Goal: Information Seeking & Learning: Learn about a topic

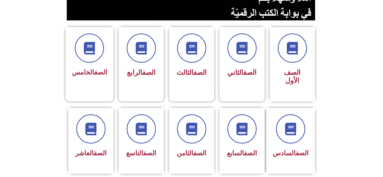
scroll to position [116, 0]
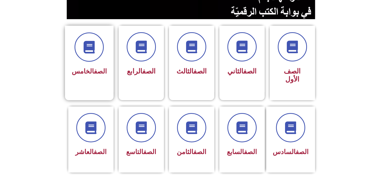
click at [91, 64] on div "الصف الخامس" at bounding box center [89, 54] width 35 height 45
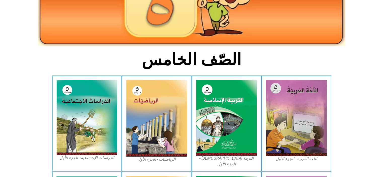
scroll to position [87, 0]
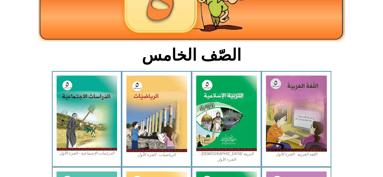
click at [295, 113] on img at bounding box center [296, 114] width 61 height 76
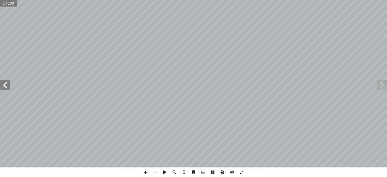
click at [4, 84] on span at bounding box center [5, 85] width 10 height 10
click at [5, 85] on span at bounding box center [5, 85] width 10 height 10
click at [6, 84] on span at bounding box center [5, 85] width 10 height 10
click at [4, 85] on span at bounding box center [5, 85] width 10 height 10
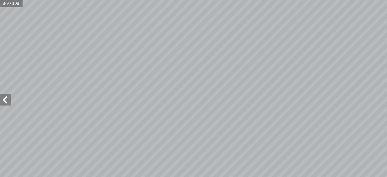
click at [7, 86] on span at bounding box center [5, 85] width 10 height 10
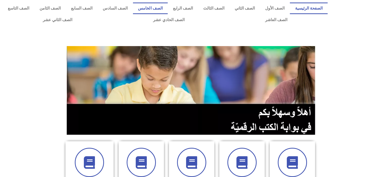
click at [168, 11] on link "الصف الخامس" at bounding box center [150, 9] width 35 height 12
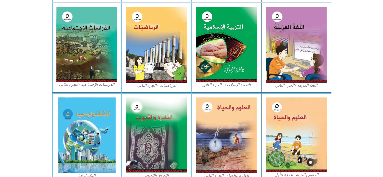
scroll to position [247, 0]
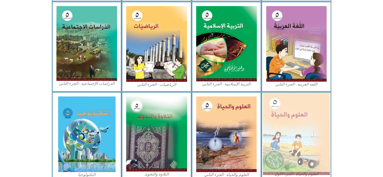
click at [291, 132] on img at bounding box center [296, 134] width 67 height 82
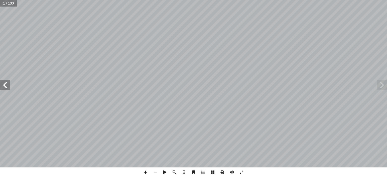
click at [7, 85] on span at bounding box center [5, 85] width 10 height 10
click at [7, 84] on span at bounding box center [5, 85] width 10 height 10
click at [6, 82] on span at bounding box center [5, 85] width 10 height 10
click at [385, 85] on span at bounding box center [382, 85] width 10 height 10
click at [7, 86] on span at bounding box center [5, 85] width 10 height 10
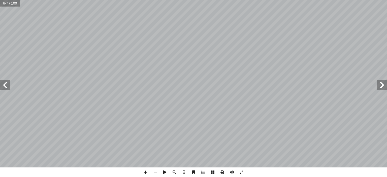
click at [5, 84] on span at bounding box center [5, 85] width 10 height 10
click at [8, 87] on span at bounding box center [5, 85] width 10 height 10
click at [5, 83] on span at bounding box center [5, 85] width 10 height 10
